Goal: Obtain resource: Obtain resource

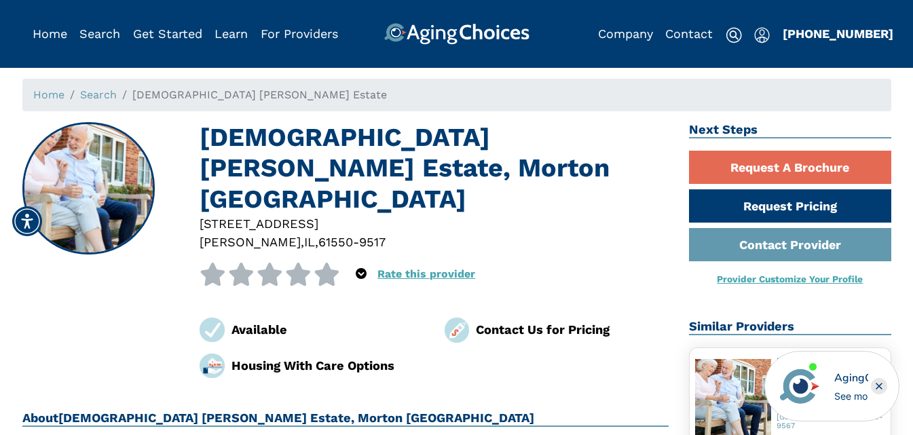
scroll to position [68, 0]
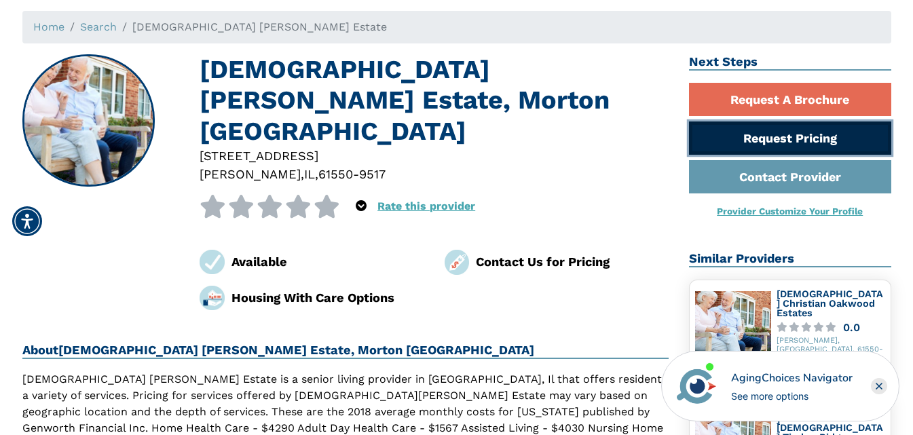
click at [821, 143] on link "Request Pricing" at bounding box center [790, 137] width 202 height 33
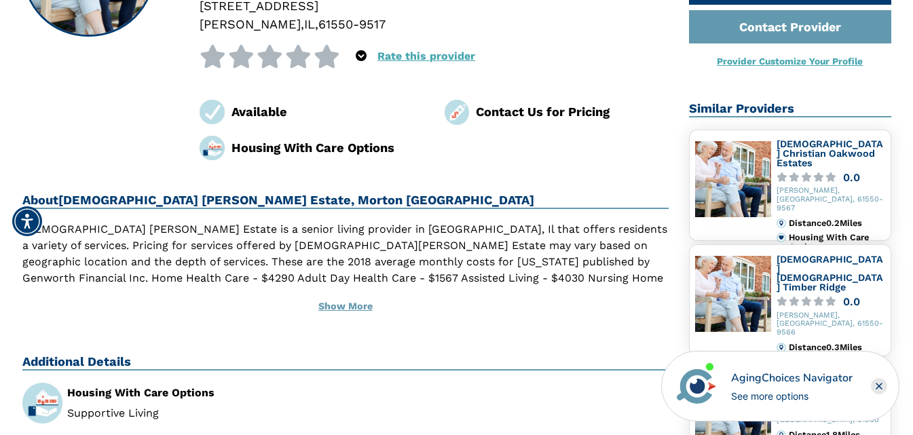
scroll to position [339, 0]
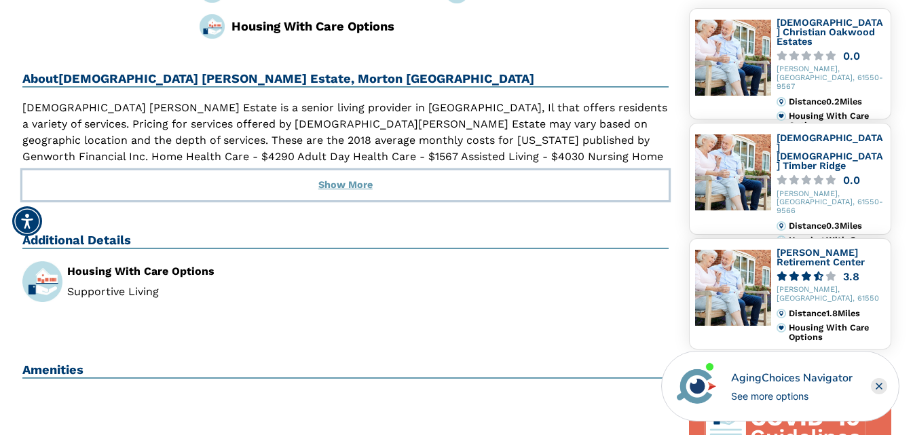
click at [337, 170] on button "Show More" at bounding box center [345, 185] width 647 height 30
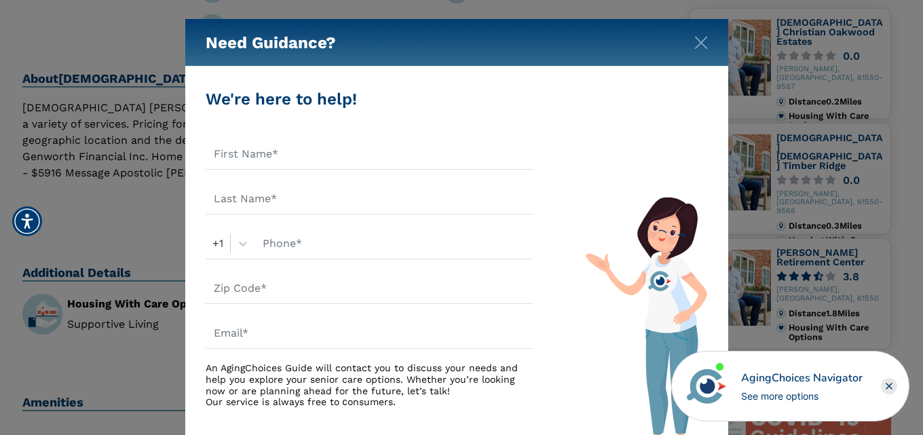
click at [712, 48] on div "Need Guidance?" at bounding box center [456, 43] width 543 height 48
click at [700, 47] on img "Close" at bounding box center [701, 43] width 14 height 14
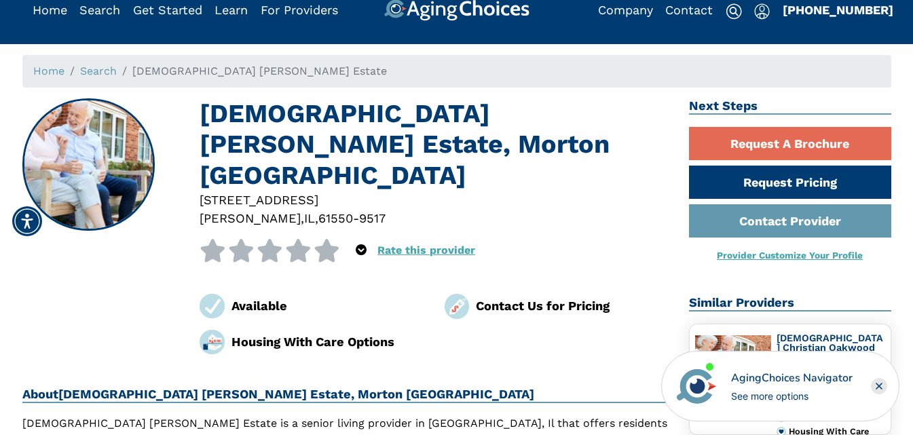
scroll to position [0, 0]
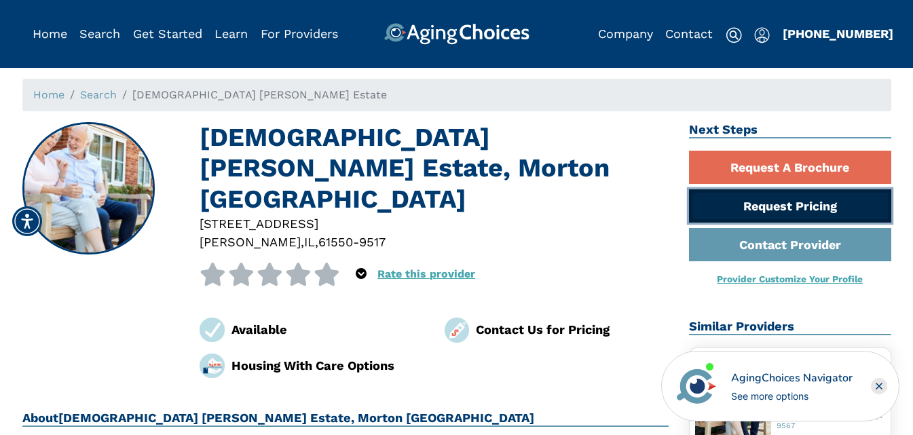
click at [810, 203] on link "Request Pricing" at bounding box center [790, 205] width 202 height 33
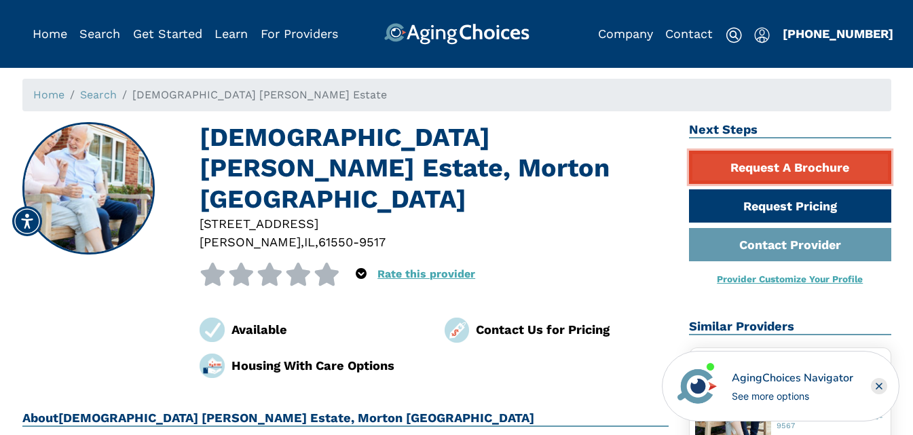
click at [776, 170] on link "Request A Brochure" at bounding box center [790, 167] width 202 height 33
